Goal: Information Seeking & Learning: Compare options

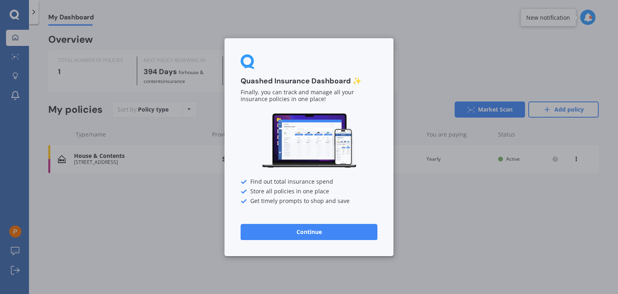
click at [311, 232] on button "Continue" at bounding box center [309, 231] width 137 height 16
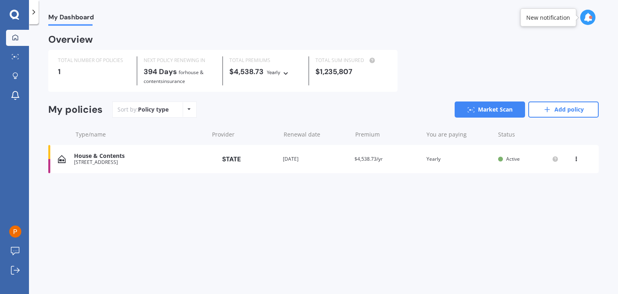
click at [614, 290] on div "My Dashboard Overview TOTAL NUMBER OF POLICIES 1 NEXT POLICY RENEWING [DATE] fo…" at bounding box center [323, 161] width 589 height 270
click at [558, 111] on link "Add policy" at bounding box center [563, 109] width 70 height 16
click at [562, 111] on link "Add policy" at bounding box center [563, 109] width 70 height 16
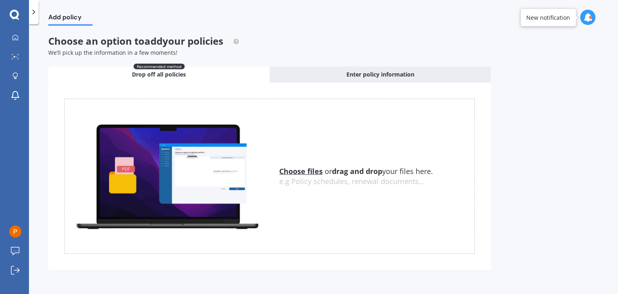
click at [309, 171] on u "Choose files" at bounding box center [300, 171] width 43 height 10
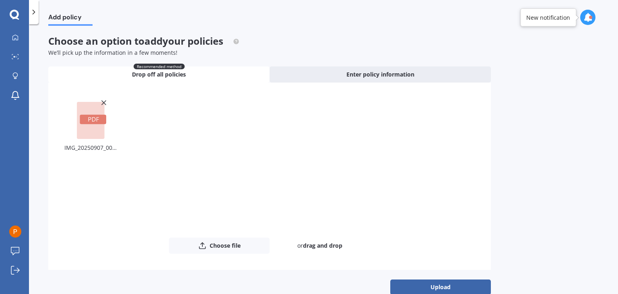
click at [95, 119] on icon at bounding box center [93, 119] width 10 height 4
click at [103, 102] on line at bounding box center [104, 103] width 4 height 4
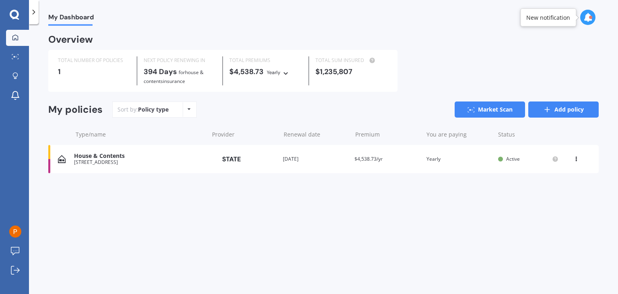
click at [562, 110] on link "Add policy" at bounding box center [563, 109] width 70 height 16
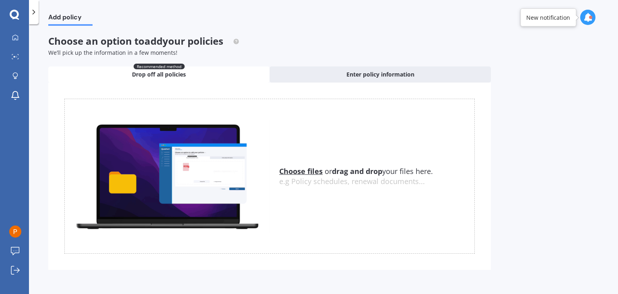
click at [311, 171] on u "Choose files" at bounding box center [300, 171] width 43 height 10
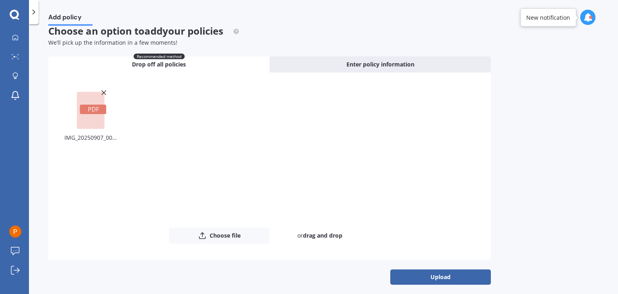
scroll to position [15, 0]
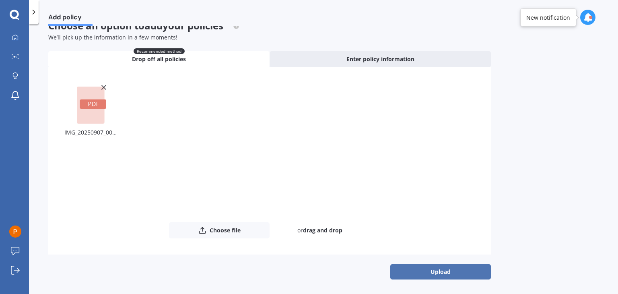
click at [439, 272] on button "Upload" at bounding box center [440, 271] width 101 height 15
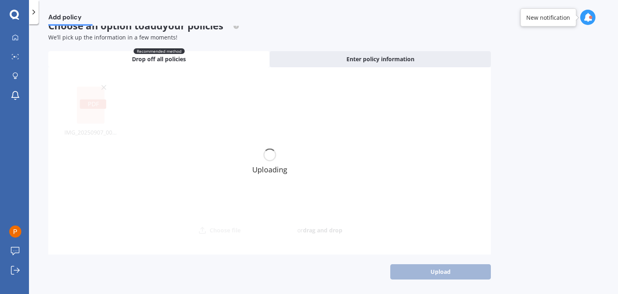
scroll to position [0, 0]
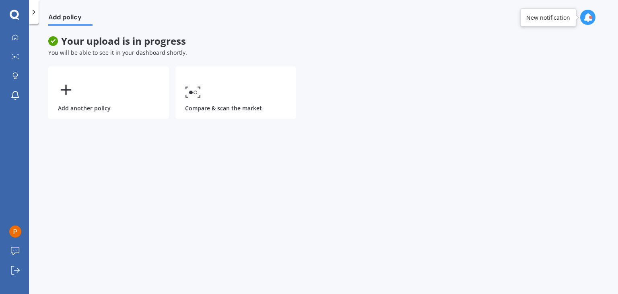
drag, startPoint x: 596, startPoint y: 51, endPoint x: 616, endPoint y: 52, distance: 20.5
click at [610, 53] on div "Add policy Your upload is in progress You will be able to see it in your dashbo…" at bounding box center [323, 161] width 589 height 270
click at [614, 4] on div "Add policy" at bounding box center [323, 13] width 589 height 26
click at [616, 289] on div "Add policy Your upload is in progress You will be able to see it in your dashbo…" at bounding box center [323, 161] width 589 height 270
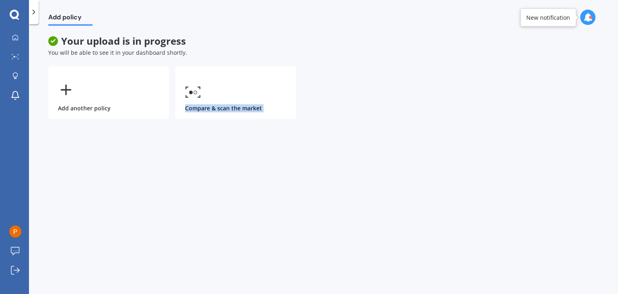
click at [616, 289] on div "Add policy Your upload is in progress You will be able to see it in your dashbo…" at bounding box center [323, 161] width 589 height 270
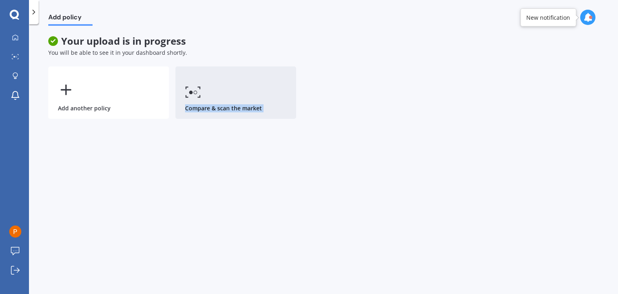
click at [221, 109] on link "Compare & scan the market" at bounding box center [235, 92] width 121 height 52
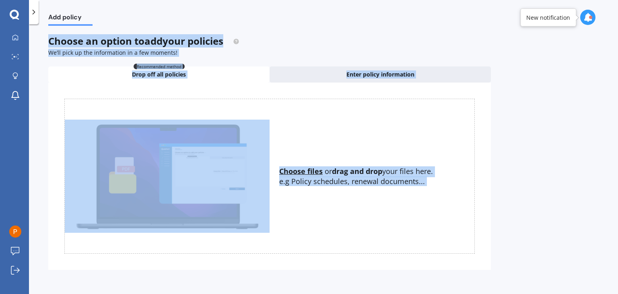
click at [587, 20] on icon at bounding box center [587, 17] width 9 height 9
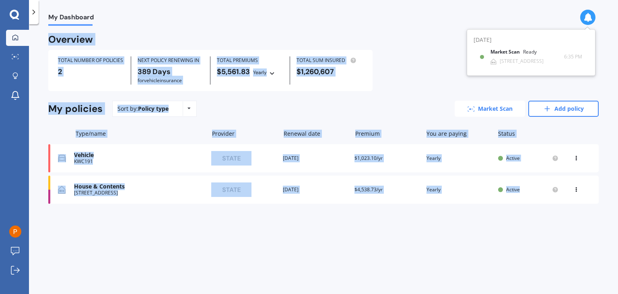
click at [495, 109] on link "Market Scan" at bounding box center [490, 109] width 70 height 16
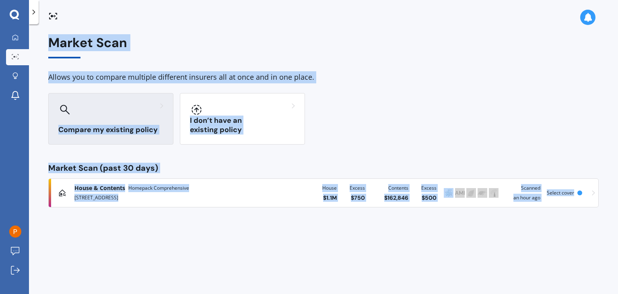
click at [123, 130] on h3 "Compare my existing policy" at bounding box center [110, 129] width 105 height 9
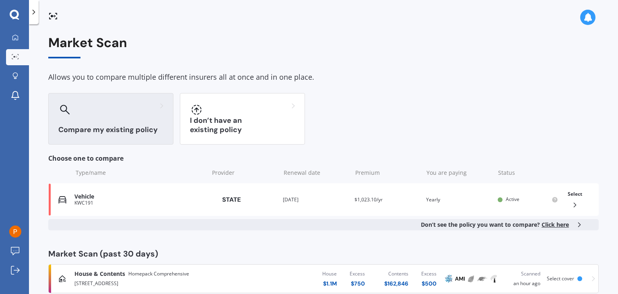
scroll to position [17, 0]
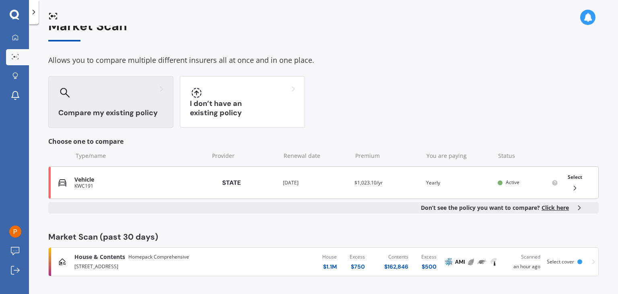
click at [188, 187] on div "KWC191" at bounding box center [139, 186] width 130 height 6
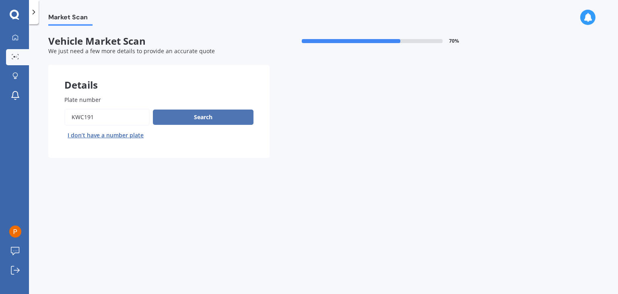
click at [205, 119] on button "Search" at bounding box center [203, 116] width 101 height 15
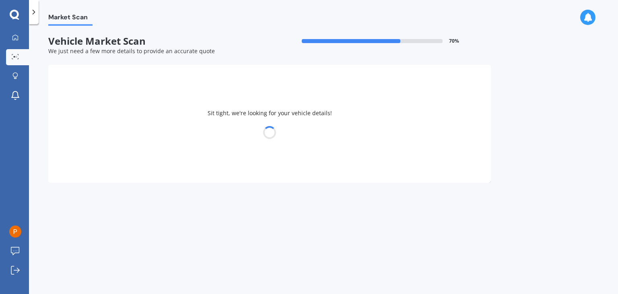
select select "RENAULT"
select select "KOLEOS"
select select "22"
select select "06"
select select "1954"
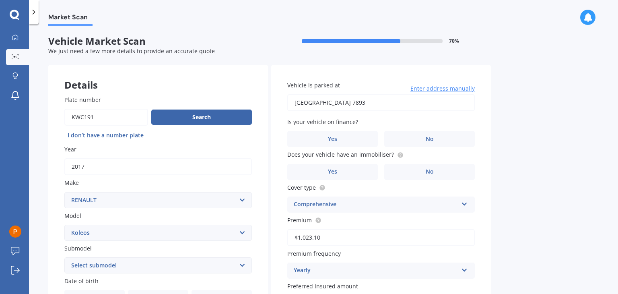
scroll to position [180, 0]
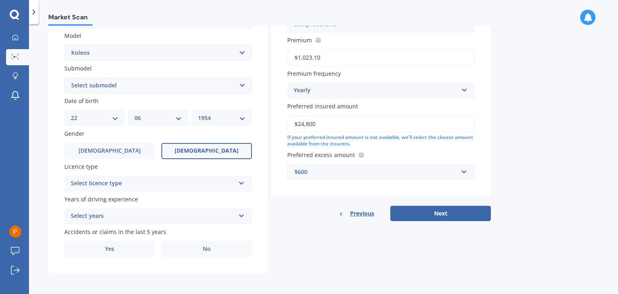
click at [616, 2] on div "Market Scan" at bounding box center [323, 13] width 589 height 26
click at [615, 2] on div "Market Scan" at bounding box center [323, 13] width 589 height 26
click at [611, 4] on div "Market Scan" at bounding box center [323, 13] width 589 height 26
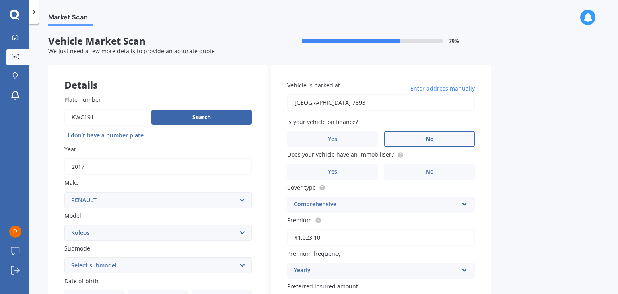
click at [430, 140] on span "No" at bounding box center [430, 139] width 8 height 7
click at [0, 0] on input "No" at bounding box center [0, 0] width 0 height 0
click at [335, 174] on span "Yes" at bounding box center [333, 171] width 10 height 7
click at [0, 0] on input "Yes" at bounding box center [0, 0] width 0 height 0
click at [335, 174] on span "Yes" at bounding box center [333, 171] width 10 height 7
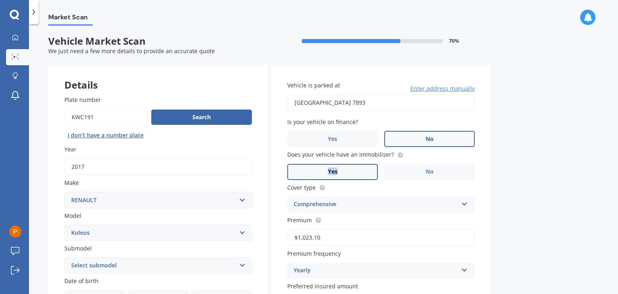
click at [0, 0] on input "Yes" at bounding box center [0, 0] width 0 height 0
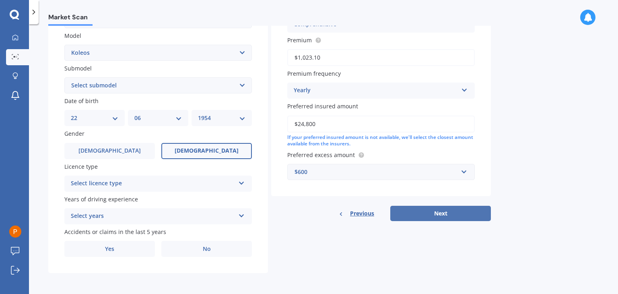
click at [441, 214] on button "Next" at bounding box center [440, 213] width 101 height 15
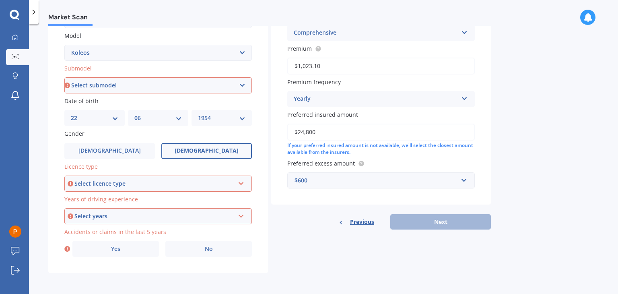
click at [114, 119] on select "DD 01 02 03 04 05 06 07 08 09 10 11 12 13 14 15 16 17 18 19 20 21 22 23 24 25 2…" at bounding box center [94, 117] width 47 height 9
select select "23"
click at [71, 113] on select "DD 01 02 03 04 05 06 07 08 09 10 11 12 13 14 15 16 17 18 19 20 21 22 23 24 25 2…" at bounding box center [94, 117] width 47 height 9
click at [241, 182] on icon at bounding box center [241, 182] width 7 height 6
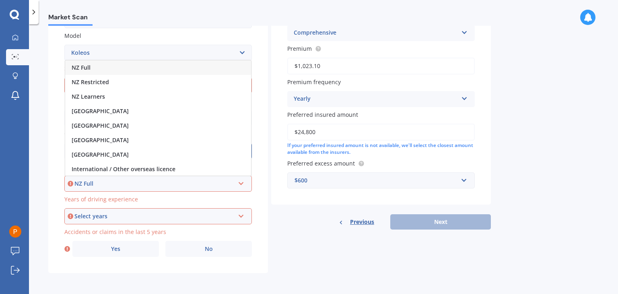
click at [114, 66] on div "NZ Full" at bounding box center [158, 67] width 186 height 14
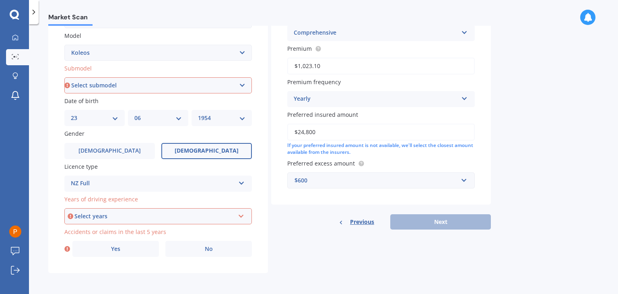
click at [241, 216] on icon at bounding box center [241, 215] width 7 height 6
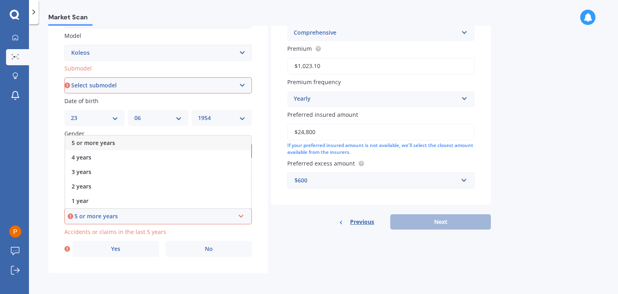
click at [171, 145] on div "5 or more years" at bounding box center [158, 143] width 186 height 14
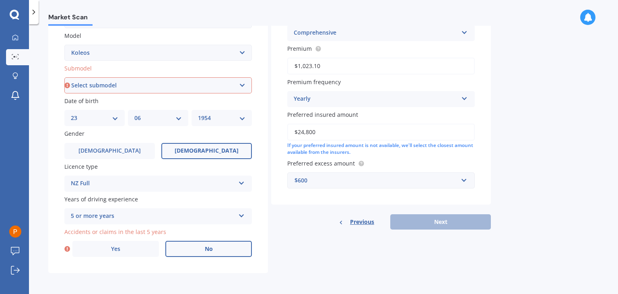
click at [211, 250] on span "No" at bounding box center [209, 248] width 8 height 7
click at [0, 0] on input "No" at bounding box center [0, 0] width 0 height 0
click at [243, 85] on select "Select submodel Diesel Petrol" at bounding box center [157, 85] width 187 height 16
select select "PETROL"
click at [64, 77] on select "Select submodel Diesel Petrol" at bounding box center [157, 85] width 187 height 16
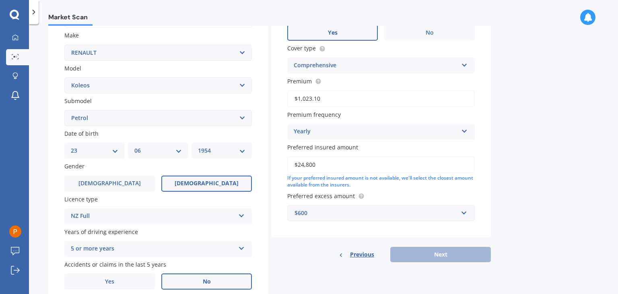
scroll to position [55, 0]
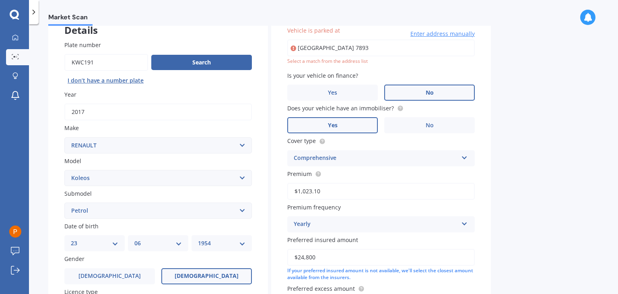
click at [364, 70] on body "My Dashboard Market Scan Explore insurance Notifications Patricia Parkinson Sub…" at bounding box center [309, 147] width 618 height 294
click at [392, 47] on input "3314 KARAMEA HIGHWAY KARAMEA KARAMEA 7893" at bounding box center [380, 47] width 187 height 17
type input "3314 Karamea Highway, Little Wanganui 7893"
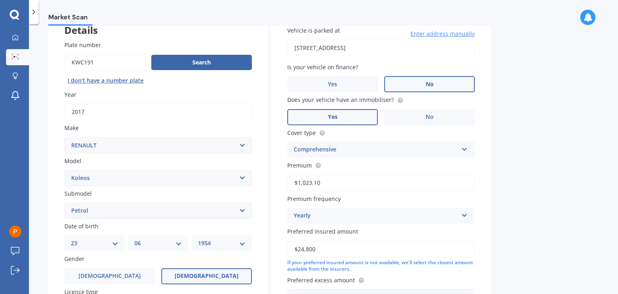
scroll to position [180, 0]
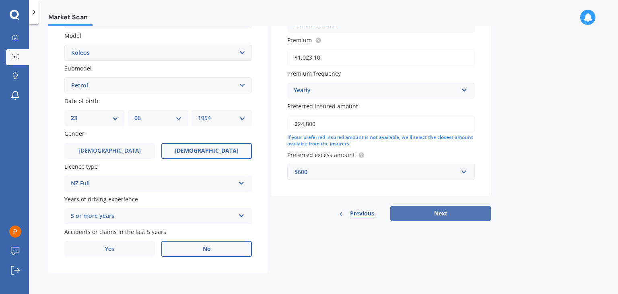
click at [440, 212] on button "Next" at bounding box center [440, 213] width 101 height 15
select select "23"
select select "06"
select select "1954"
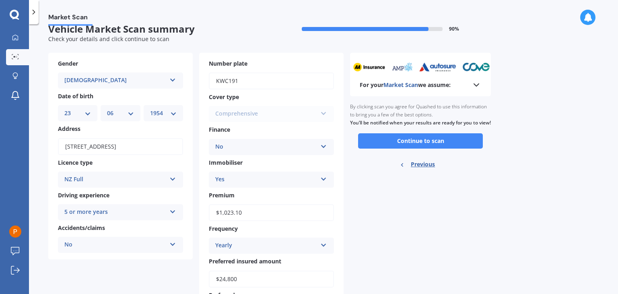
scroll to position [0, 0]
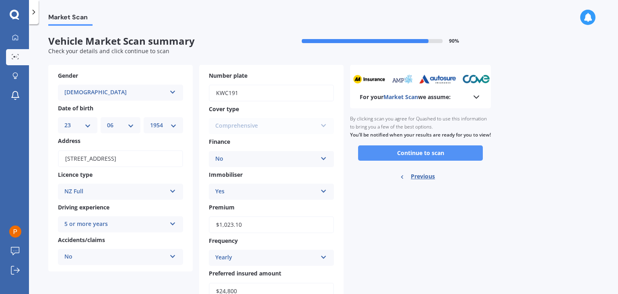
click at [422, 161] on button "Continue to scan" at bounding box center [420, 152] width 125 height 15
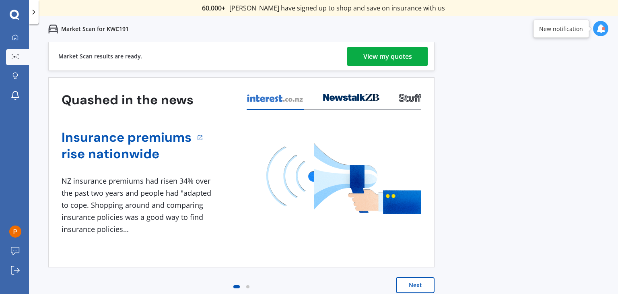
click at [394, 58] on div "View my quotes" at bounding box center [387, 56] width 49 height 19
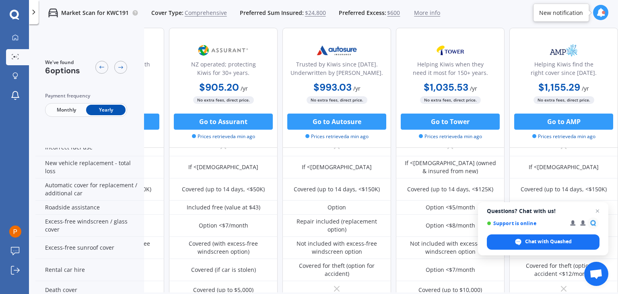
scroll to position [226, 0]
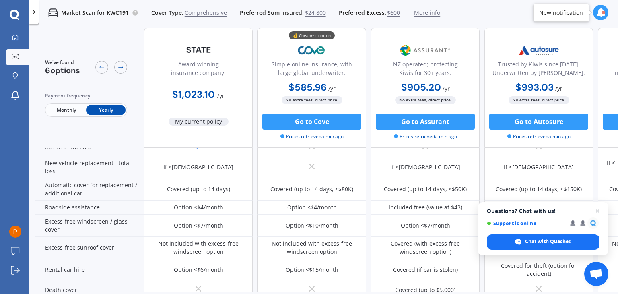
click at [615, 290] on div "We've found 6 options Payment frequency Monthly Yearly Award winning insurance …" at bounding box center [326, 160] width 582 height 264
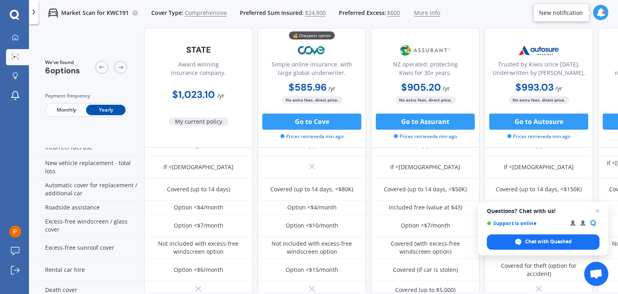
click at [615, 290] on div "We've found 6 options Payment frequency Monthly Yearly Award winning insurance …" at bounding box center [326, 160] width 582 height 264
click at [615, 288] on div "We've found 6 options Payment frequency Monthly Yearly Award winning insurance …" at bounding box center [326, 160] width 582 height 264
click at [616, 290] on div "We've found 6 options Payment frequency Monthly Yearly Award winning insurance …" at bounding box center [326, 160] width 582 height 264
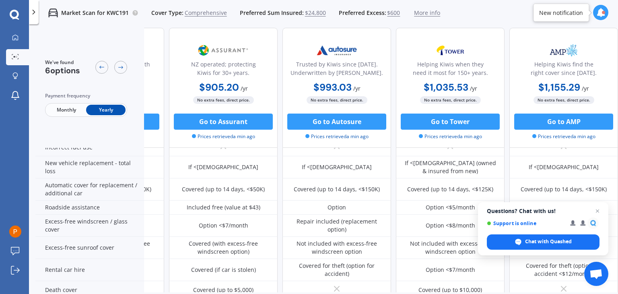
scroll to position [421, 206]
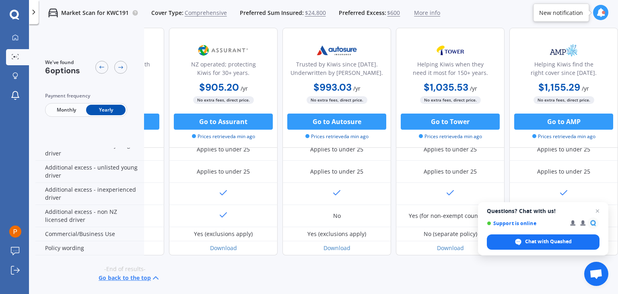
click at [615, 1] on div "Market Scan for KWC191 Cover Type: Comprehensive Preferred Sum Insured: $24,800…" at bounding box center [323, 13] width 589 height 26
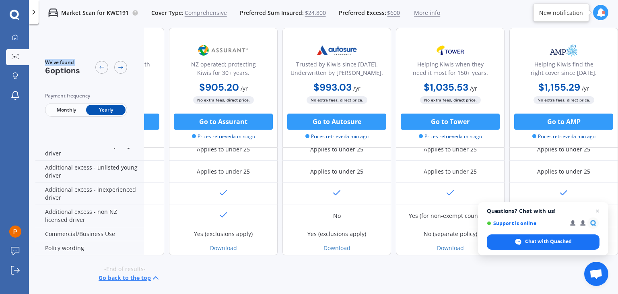
click at [615, 1] on div "Market Scan for KWC191 Cover Type: Comprehensive Preferred Sum Insured: $24,800…" at bounding box center [323, 13] width 589 height 26
click at [121, 67] on icon at bounding box center [120, 67] width 5 height 3
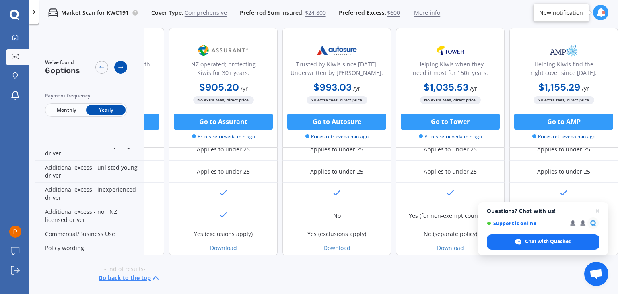
click at [121, 68] on icon at bounding box center [120, 67] width 6 height 6
click at [104, 68] on icon at bounding box center [102, 67] width 6 height 6
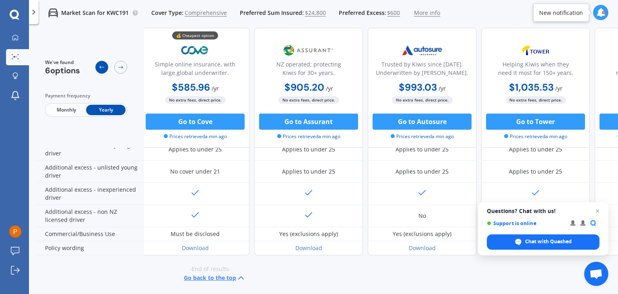
scroll to position [421, 97]
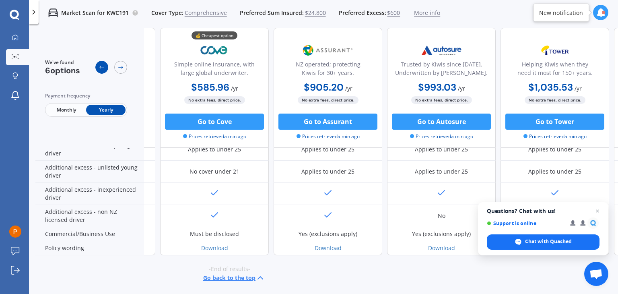
click at [104, 68] on icon at bounding box center [102, 67] width 6 height 6
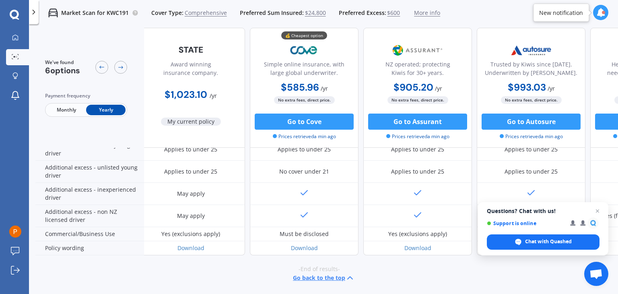
scroll to position [421, 0]
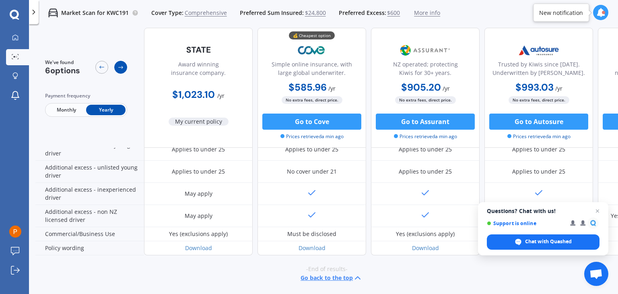
click at [120, 70] on icon at bounding box center [120, 67] width 6 height 6
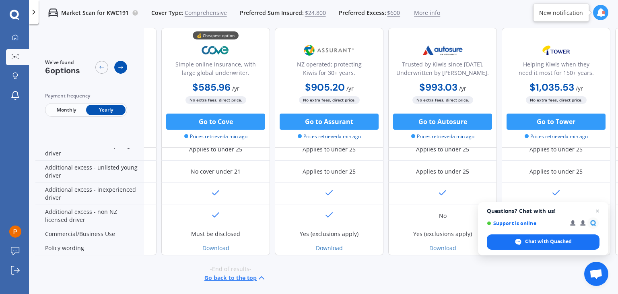
scroll to position [421, 109]
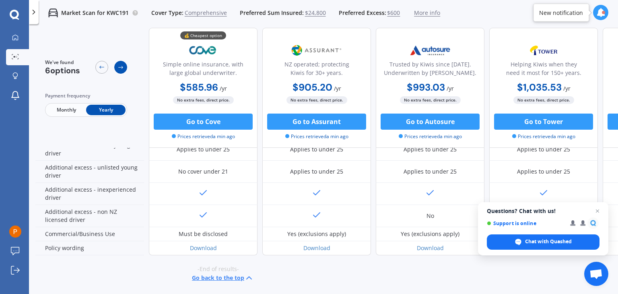
click at [120, 70] on icon at bounding box center [120, 67] width 6 height 6
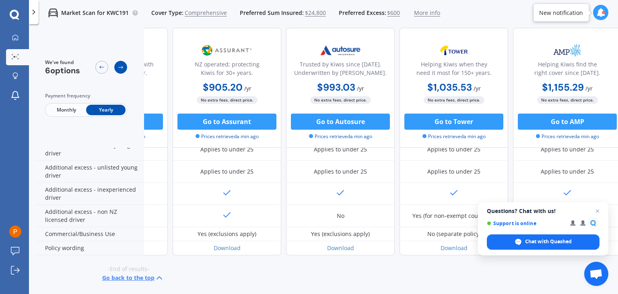
scroll to position [421, 206]
